Goal: Task Accomplishment & Management: Complete application form

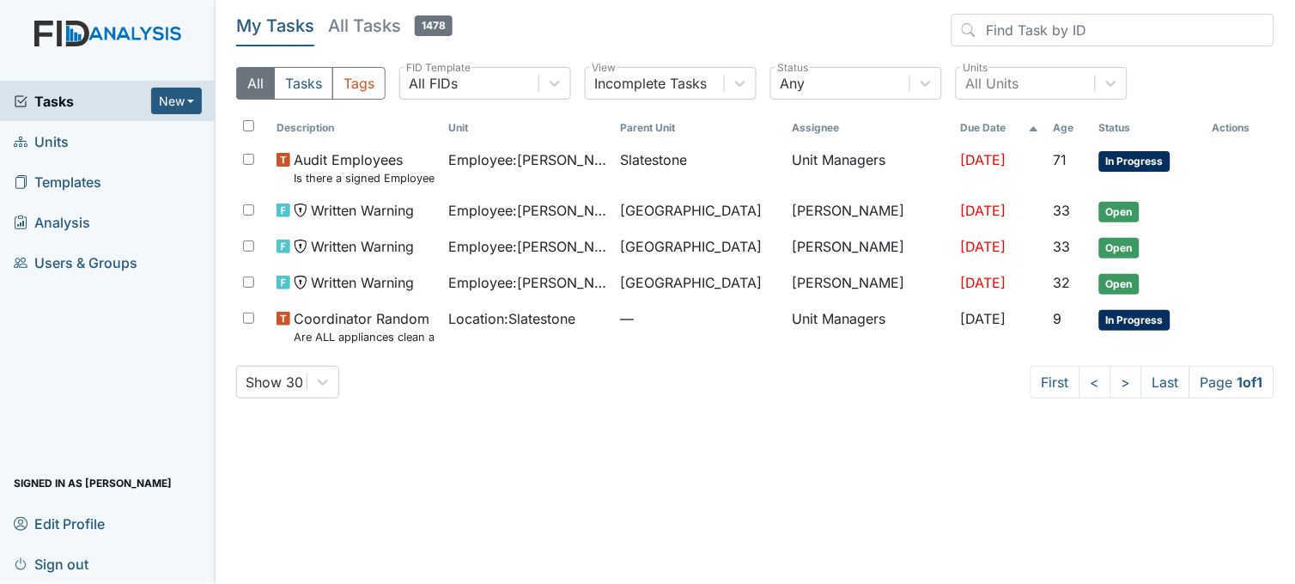
click at [103, 136] on link "Units" at bounding box center [107, 141] width 215 height 40
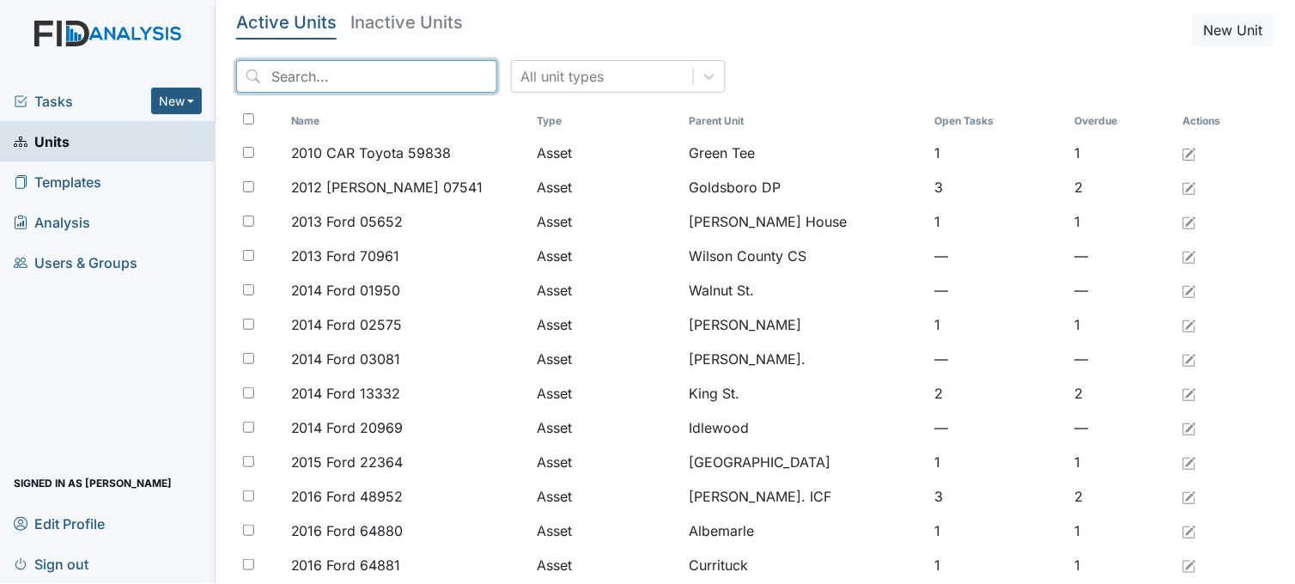
click at [410, 78] on input "search" at bounding box center [366, 76] width 261 height 33
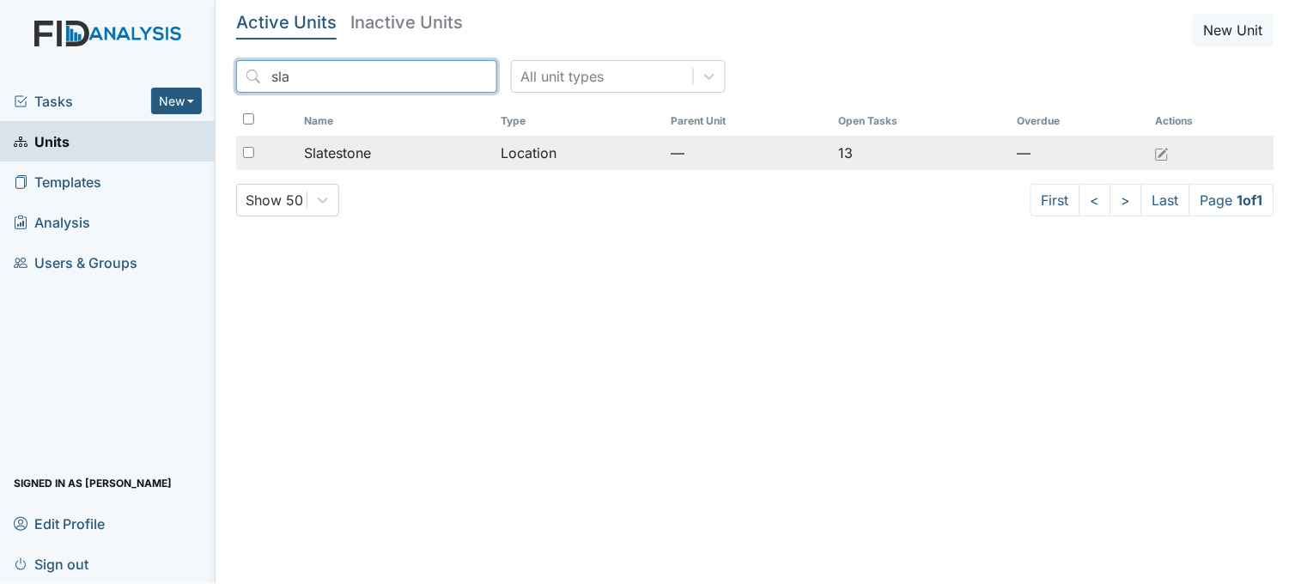
type input "sla"
click at [484, 149] on div "Slatestone" at bounding box center [396, 153] width 184 height 21
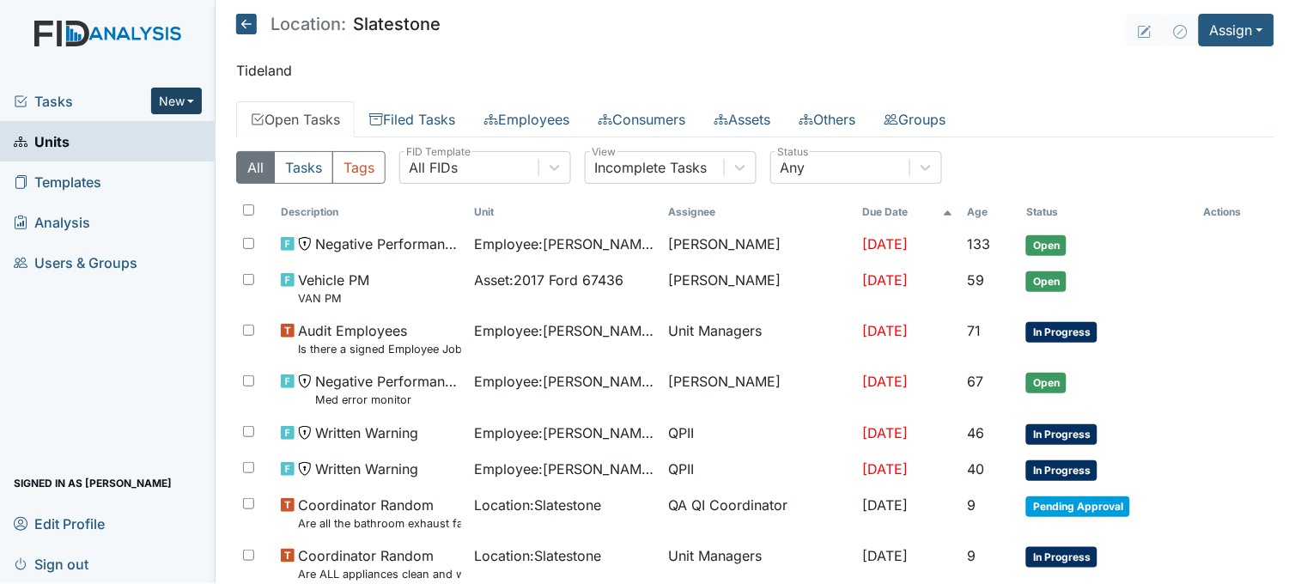
click at [169, 98] on button "New" at bounding box center [177, 101] width 52 height 27
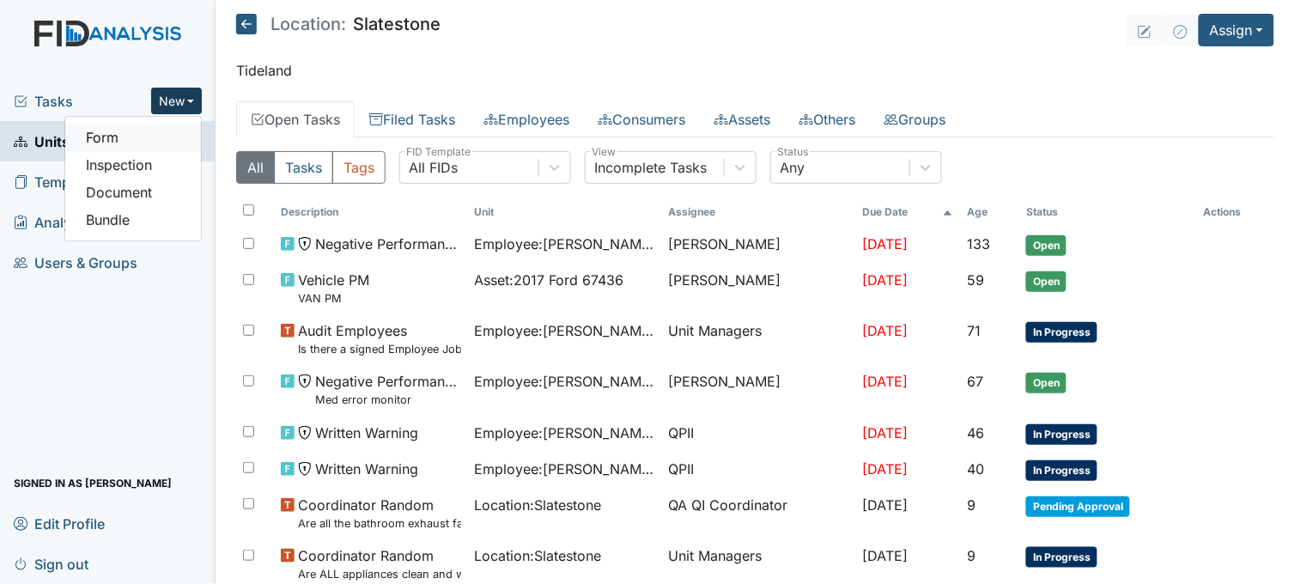
click at [140, 127] on link "Form" at bounding box center [133, 137] width 136 height 27
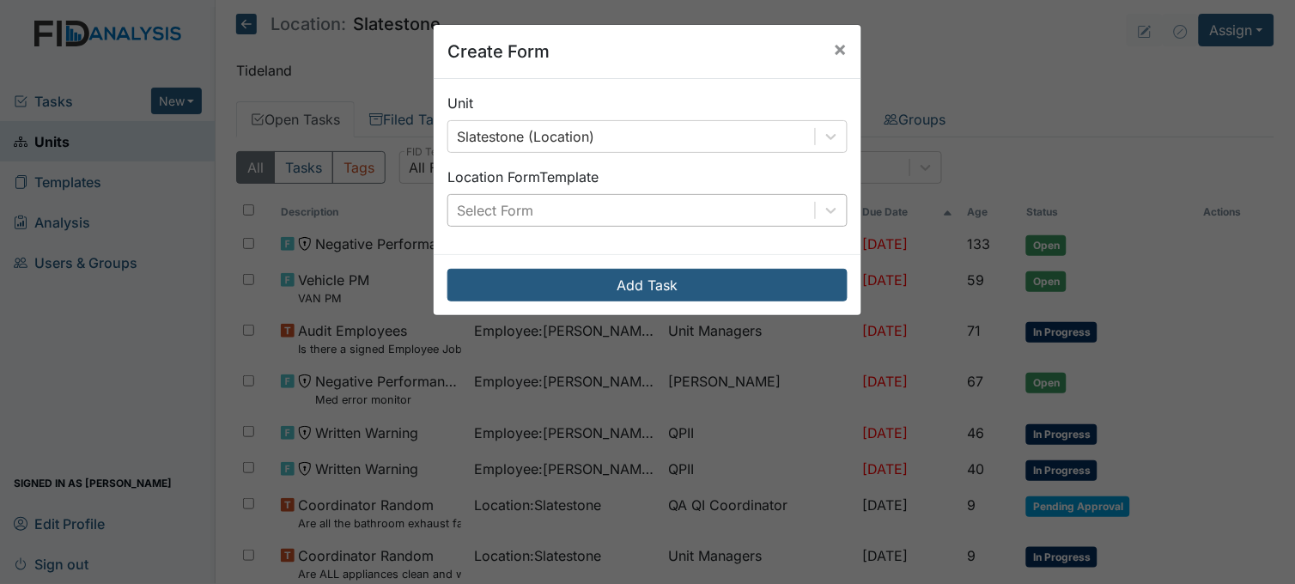
click at [678, 202] on div "Select Form" at bounding box center [631, 210] width 367 height 31
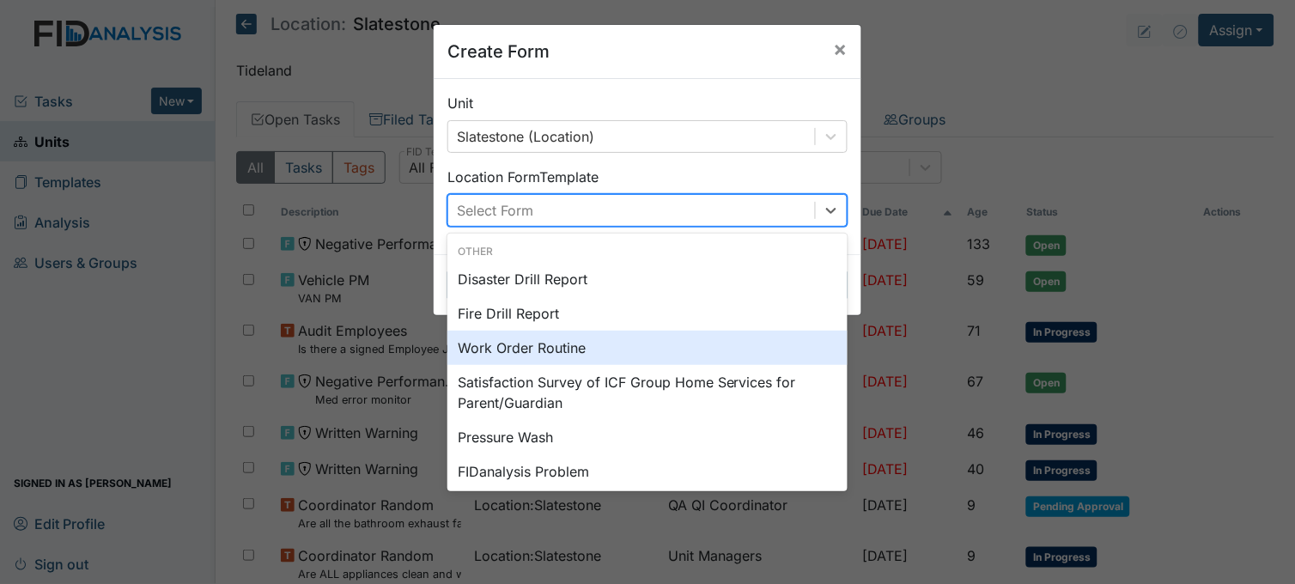
click at [545, 344] on div "Work Order Routine" at bounding box center [647, 348] width 400 height 34
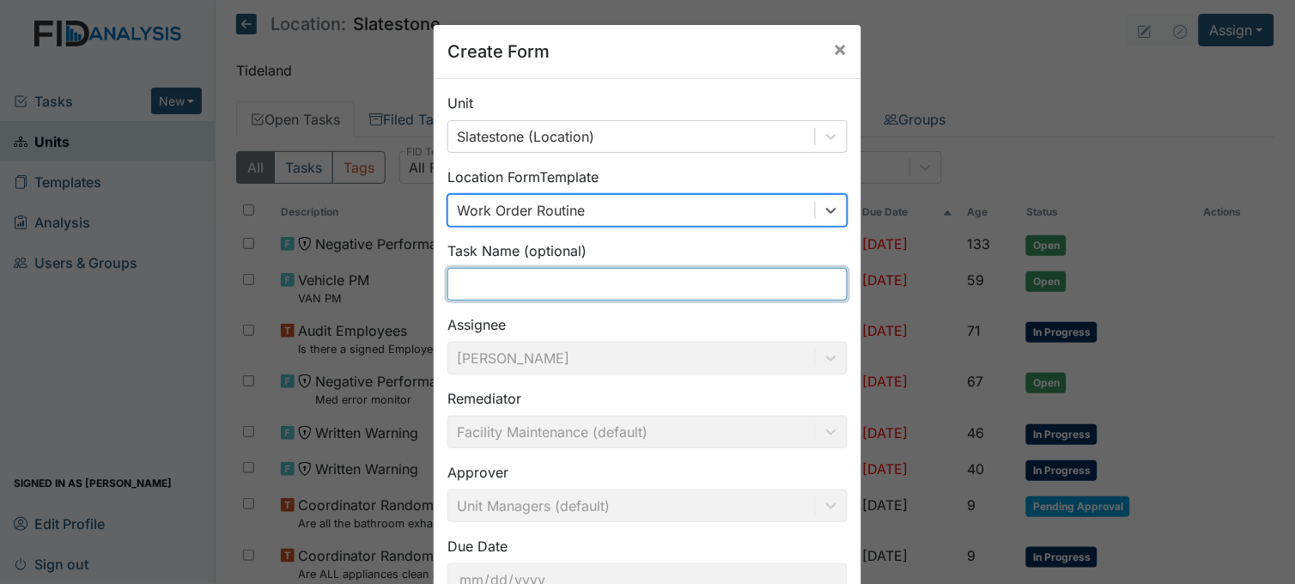
click at [536, 273] on input "text" at bounding box center [647, 284] width 400 height 33
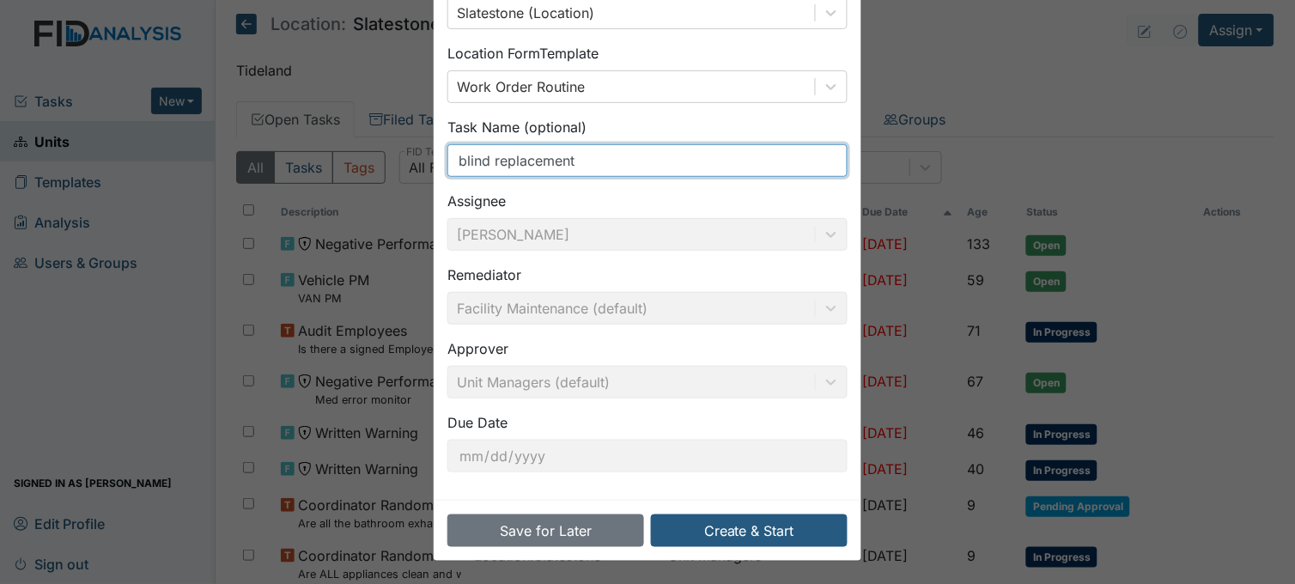
scroll to position [126, 0]
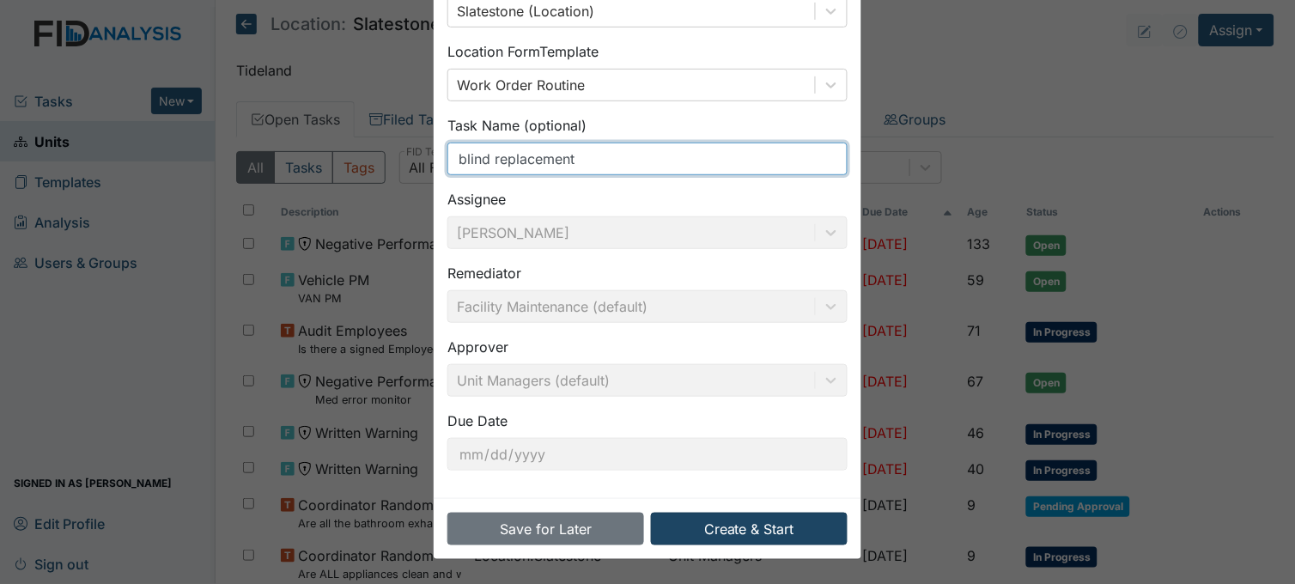
type input "blind replacement"
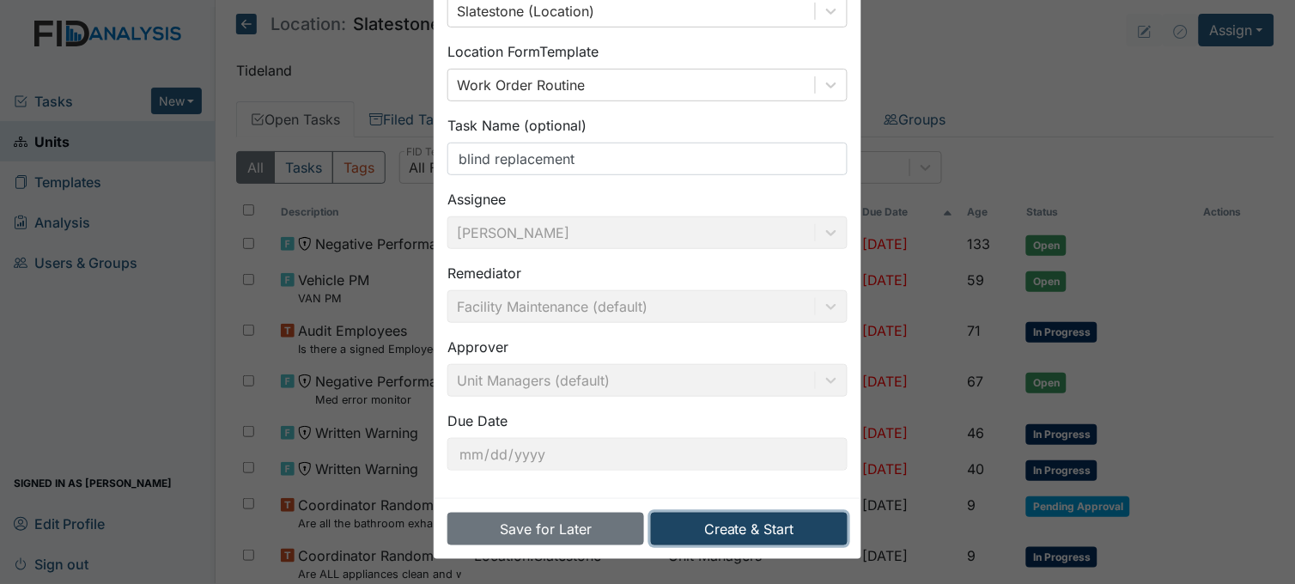
click at [771, 517] on button "Create & Start" at bounding box center [749, 529] width 197 height 33
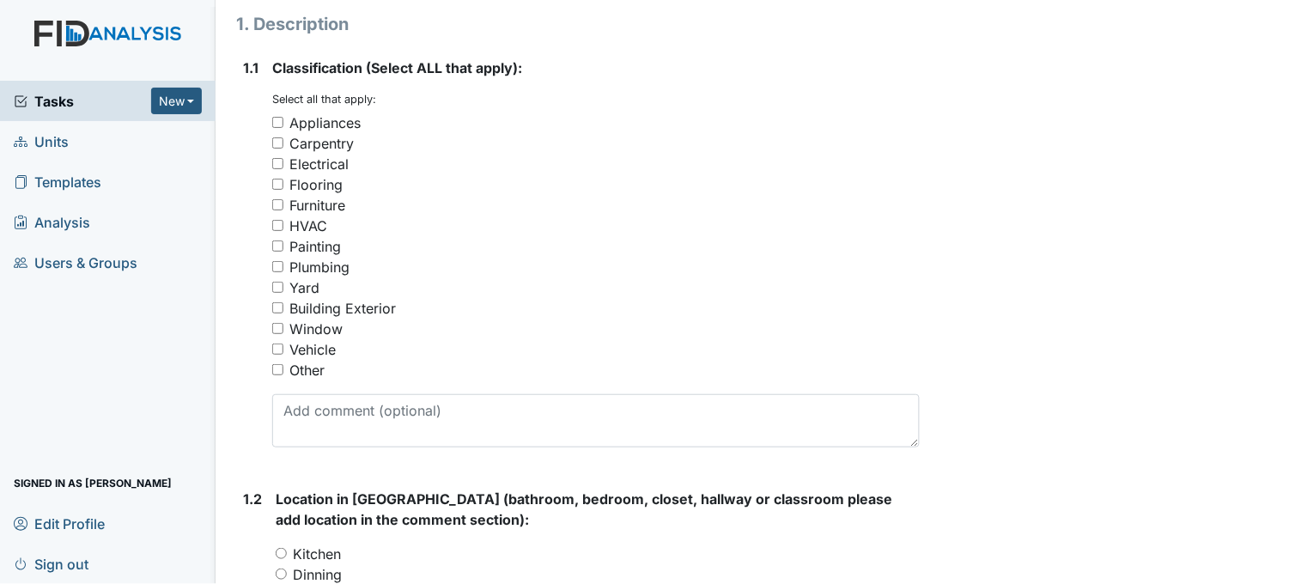
scroll to position [286, 0]
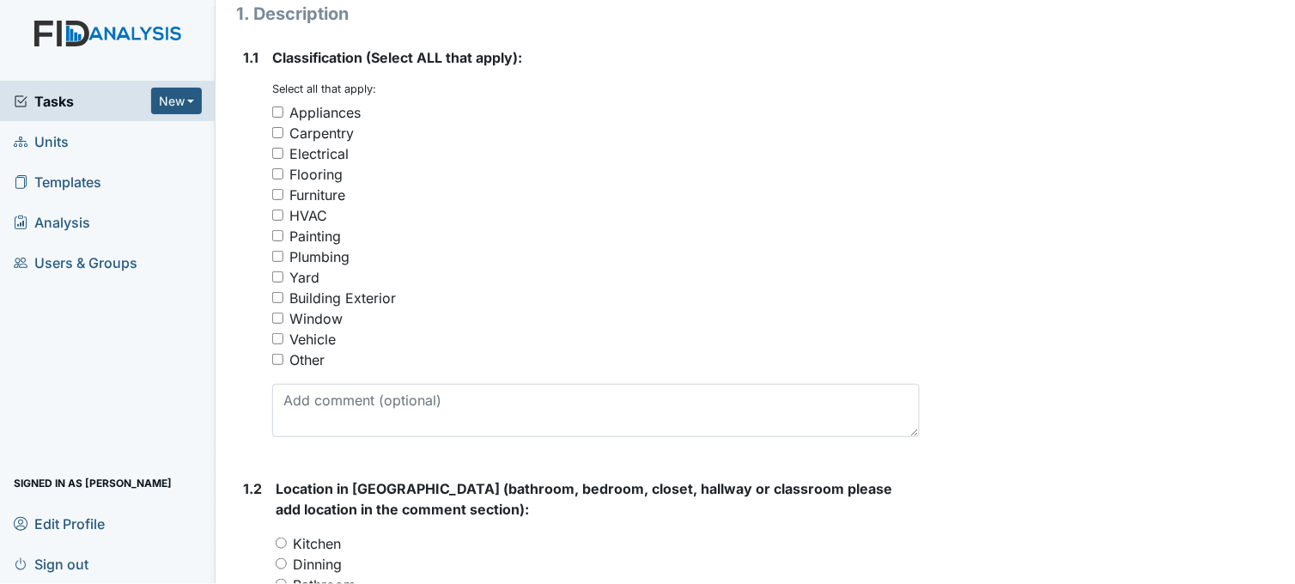
click at [280, 314] on input "Window" at bounding box center [277, 317] width 11 height 11
checkbox input "true"
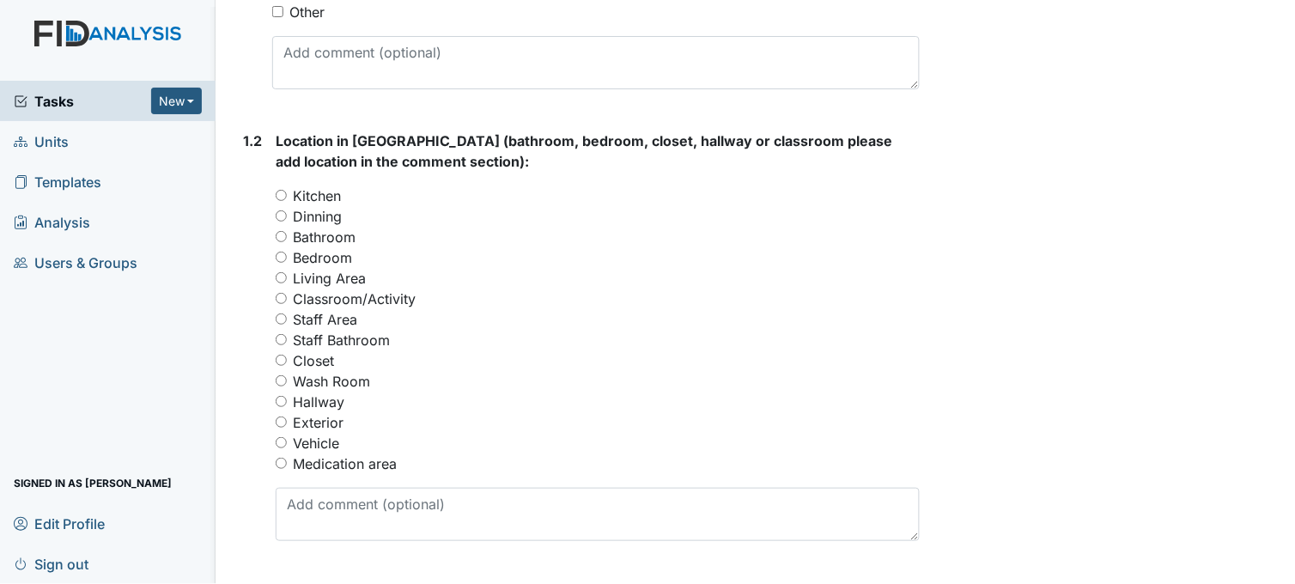
scroll to position [667, 0]
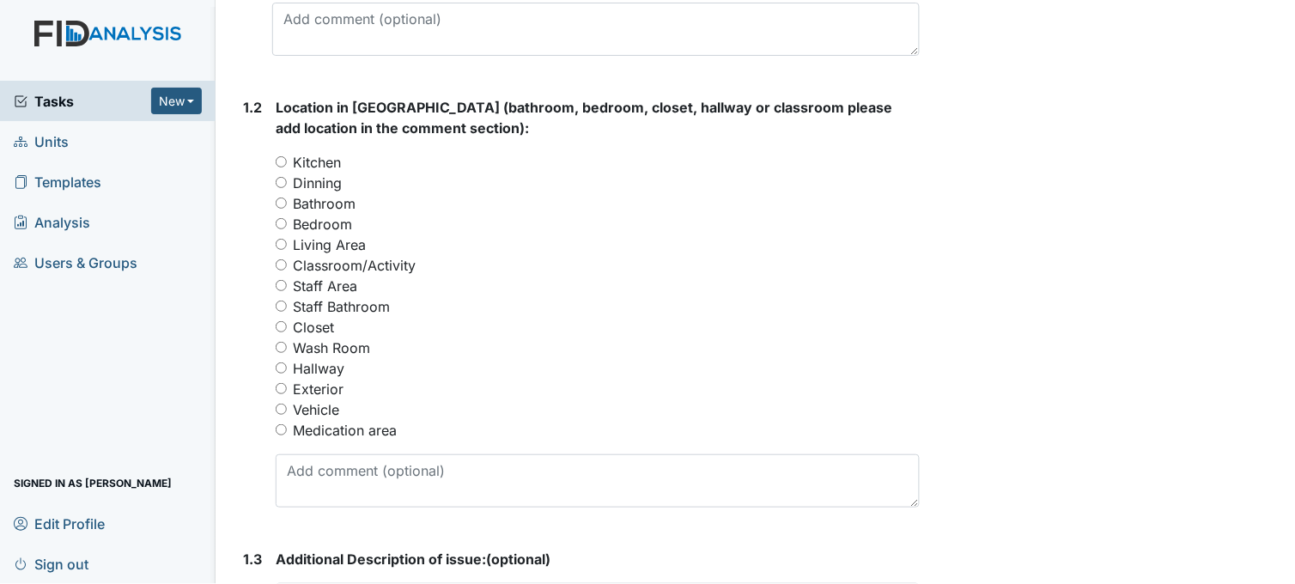
click at [285, 241] on input "Living Area" at bounding box center [281, 244] width 11 height 11
radio input "true"
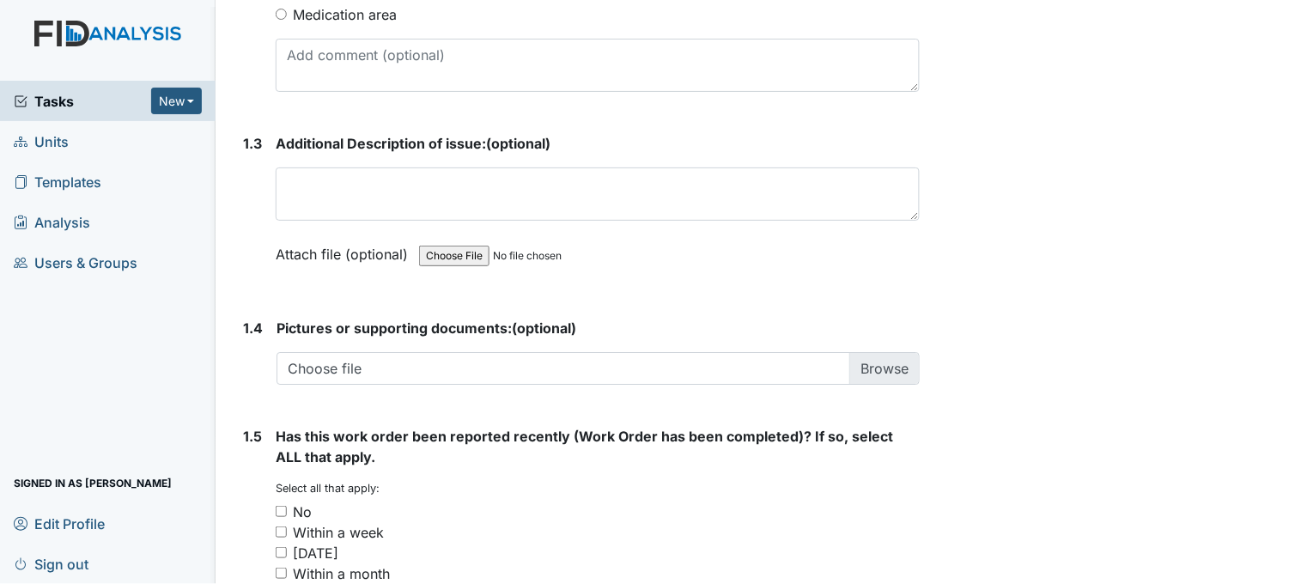
scroll to position [1049, 0]
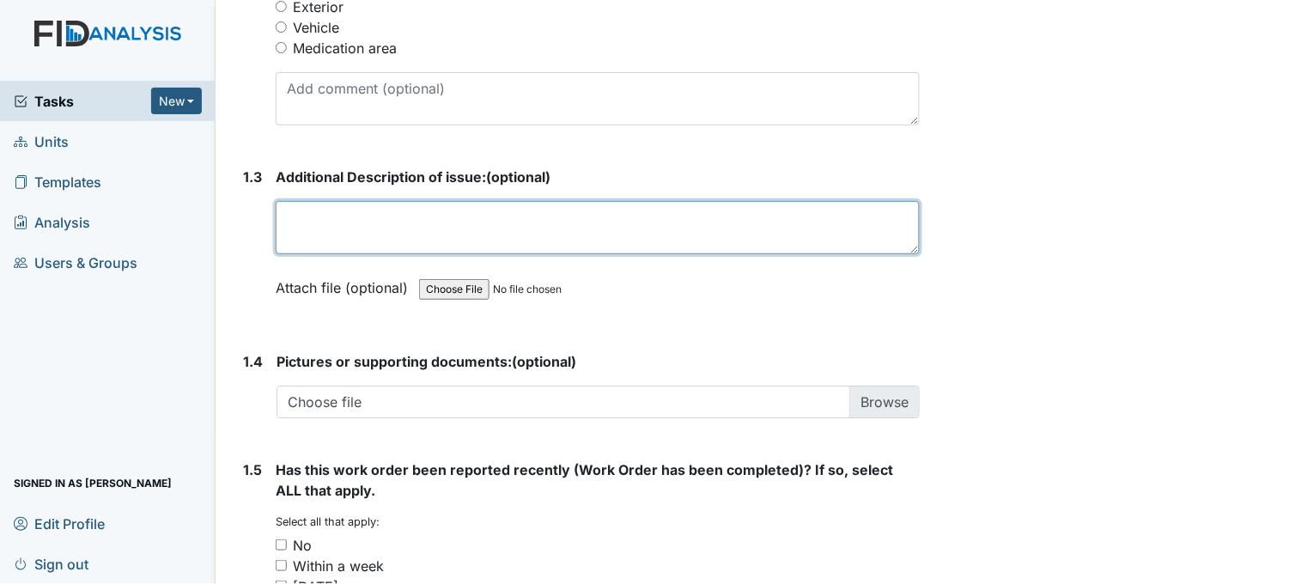
click at [390, 223] on textarea at bounding box center [598, 227] width 644 height 53
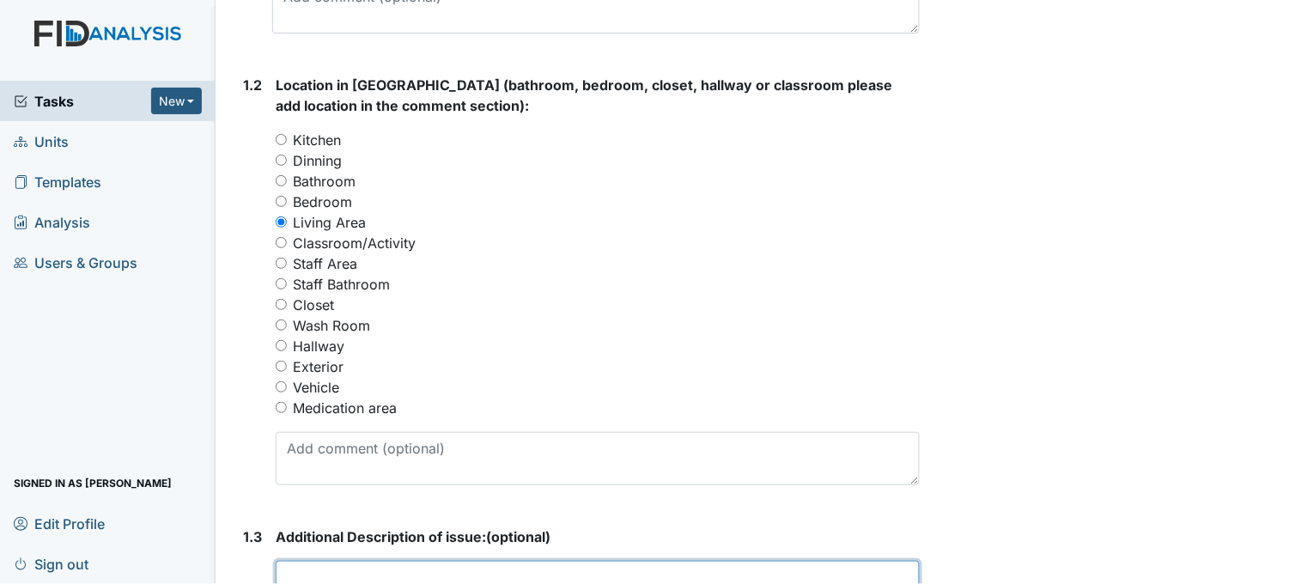
scroll to position [859, 0]
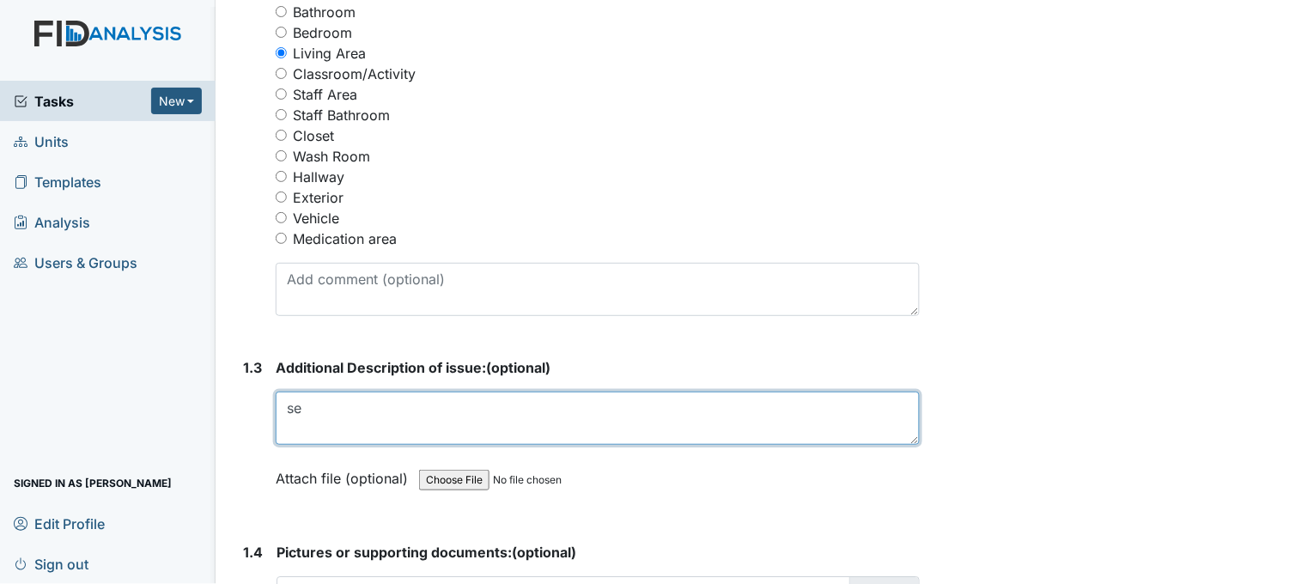
type textarea "s"
type textarea "n"
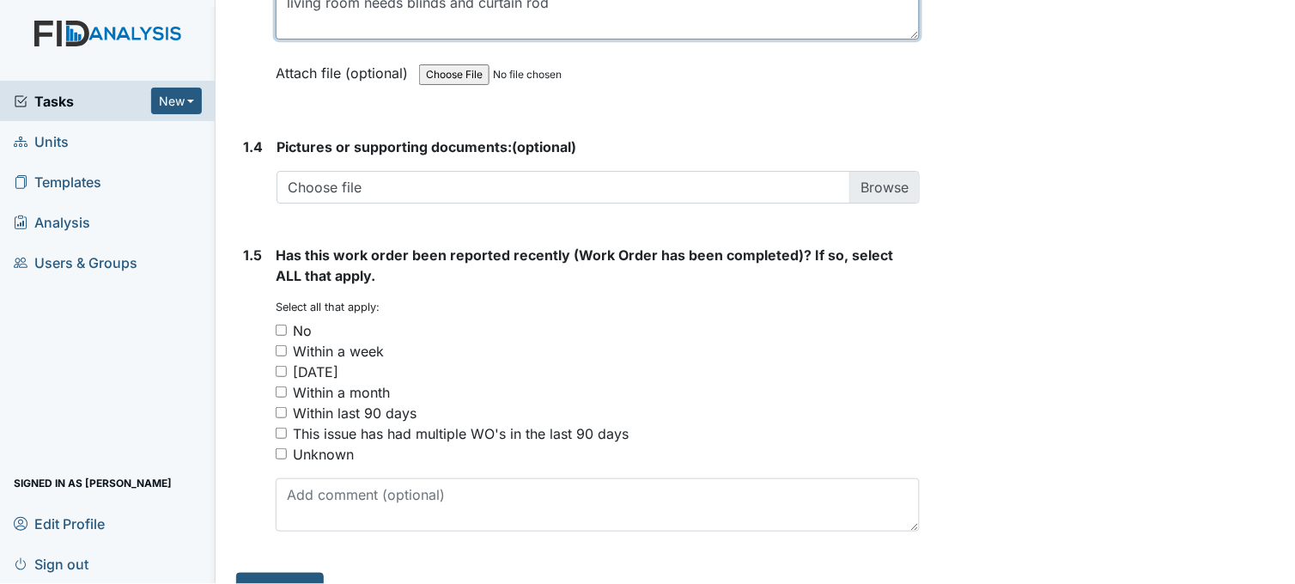
scroll to position [1298, 0]
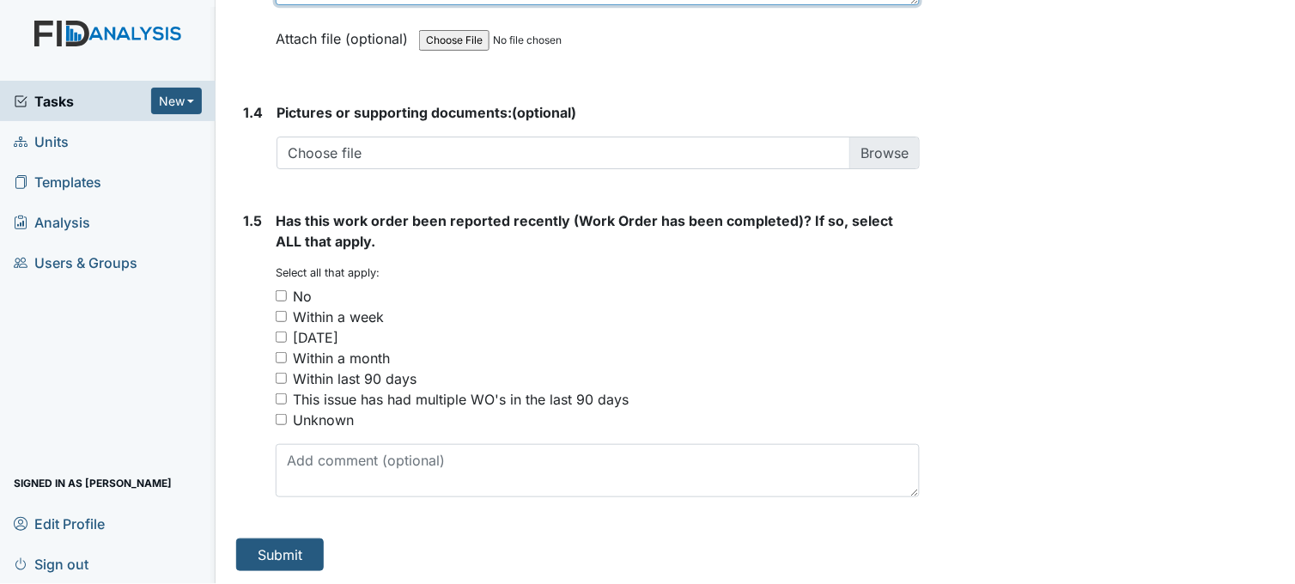
type textarea "living room needs blinds and curtain rod"
click at [281, 337] on input "Within two weeks" at bounding box center [281, 336] width 11 height 11
checkbox input "true"
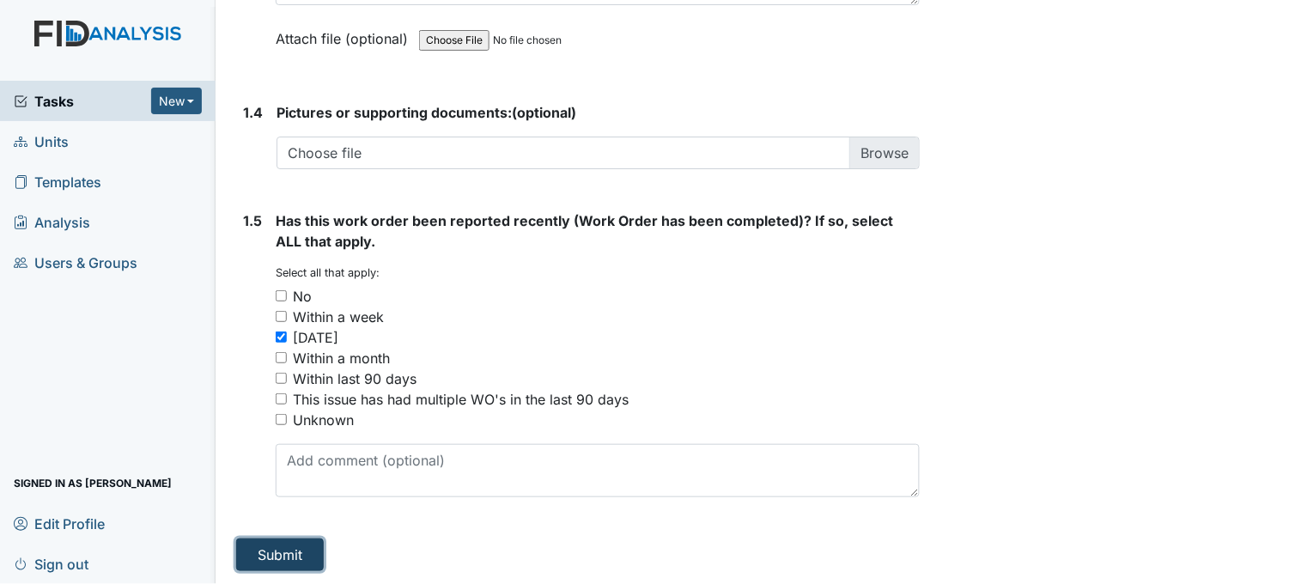
click at [268, 555] on button "Submit" at bounding box center [280, 554] width 88 height 33
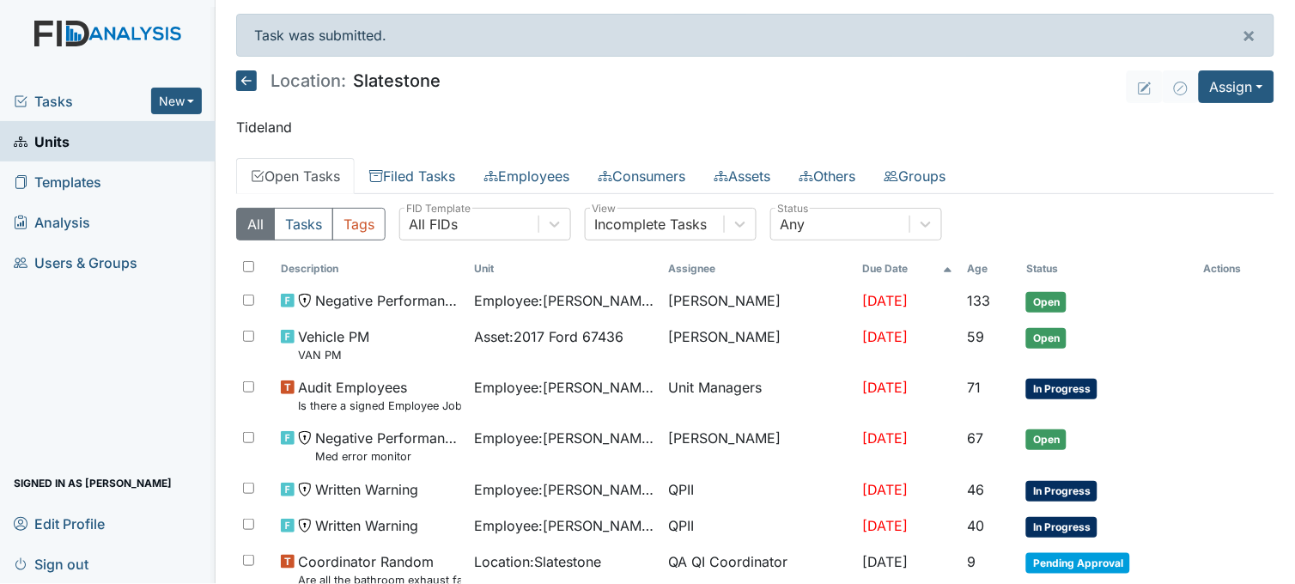
click at [66, 136] on span "Units" at bounding box center [42, 141] width 56 height 27
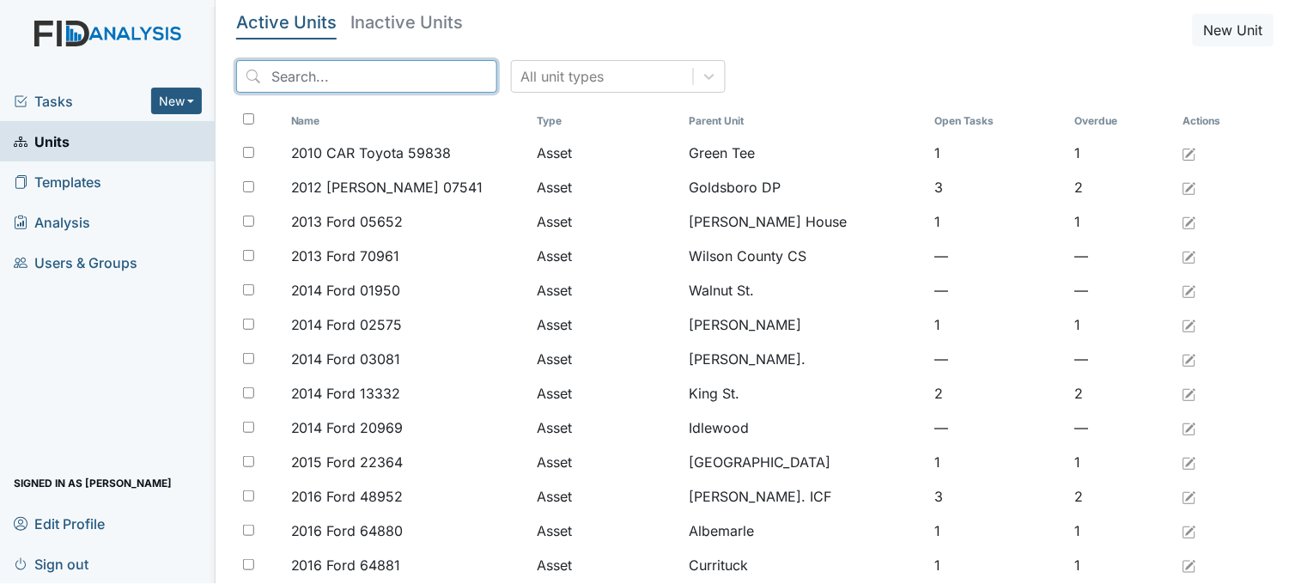
click at [305, 74] on input "search" at bounding box center [366, 76] width 261 height 33
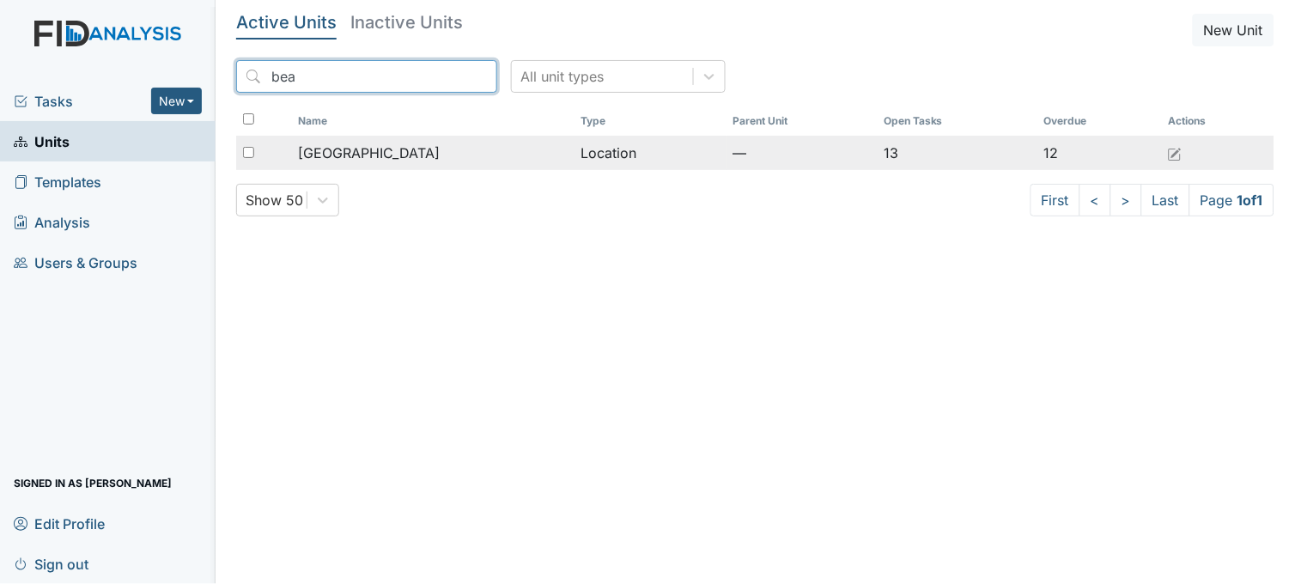
type input "bea"
click at [342, 150] on span "[GEOGRAPHIC_DATA]" at bounding box center [369, 153] width 142 height 21
